Goal: Find specific page/section: Find specific page/section

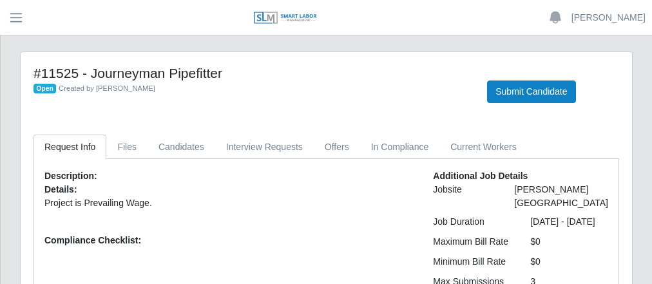
scroll to position [155, 0]
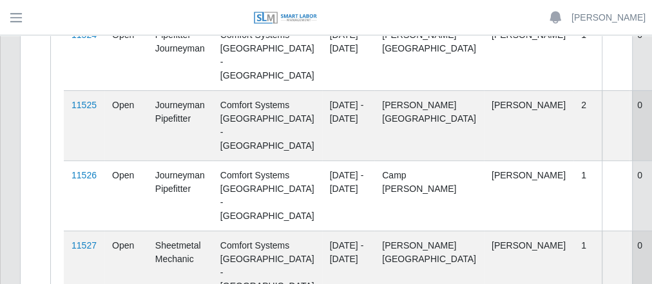
scroll to position [354, 0]
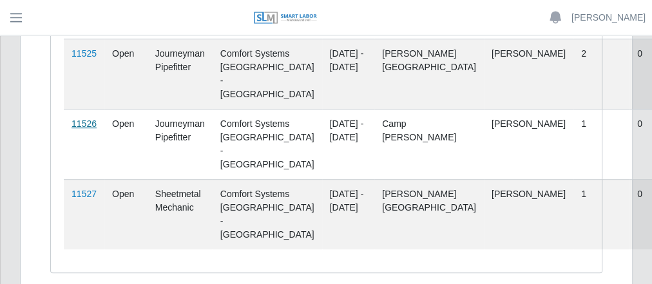
click at [88, 129] on link "11526" at bounding box center [83, 123] width 25 height 10
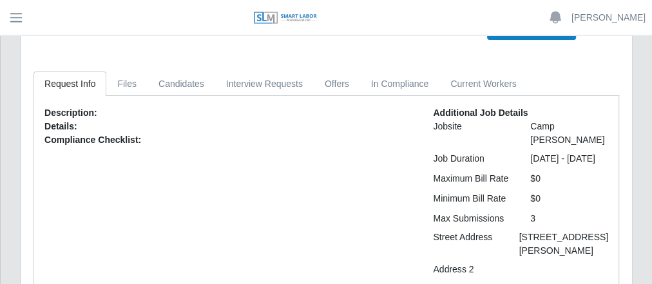
scroll to position [12, 0]
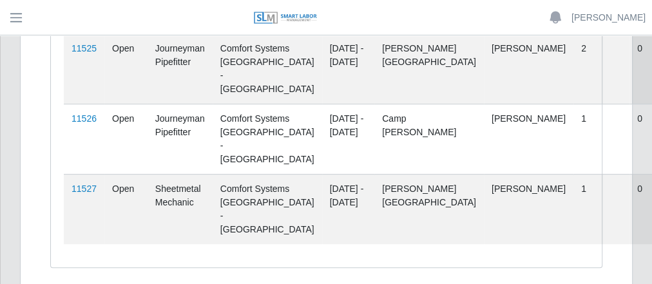
scroll to position [397, 0]
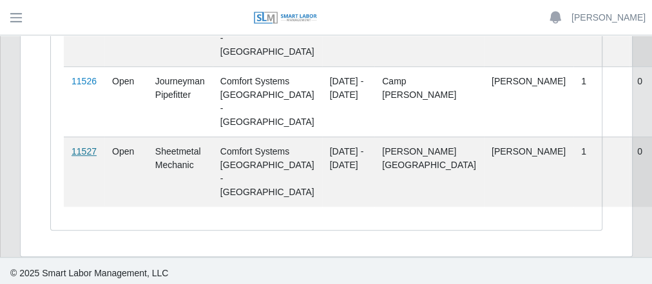
click at [77, 147] on link "11527" at bounding box center [83, 151] width 25 height 10
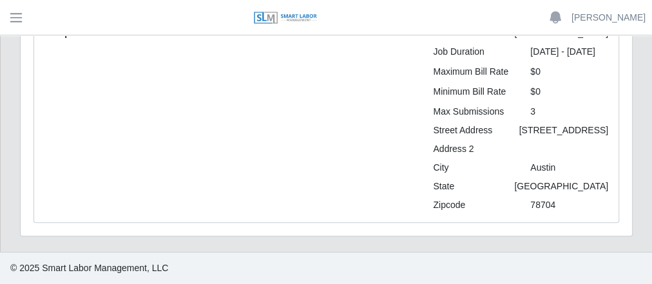
scroll to position [180, 0]
